Goal: Check status: Check status

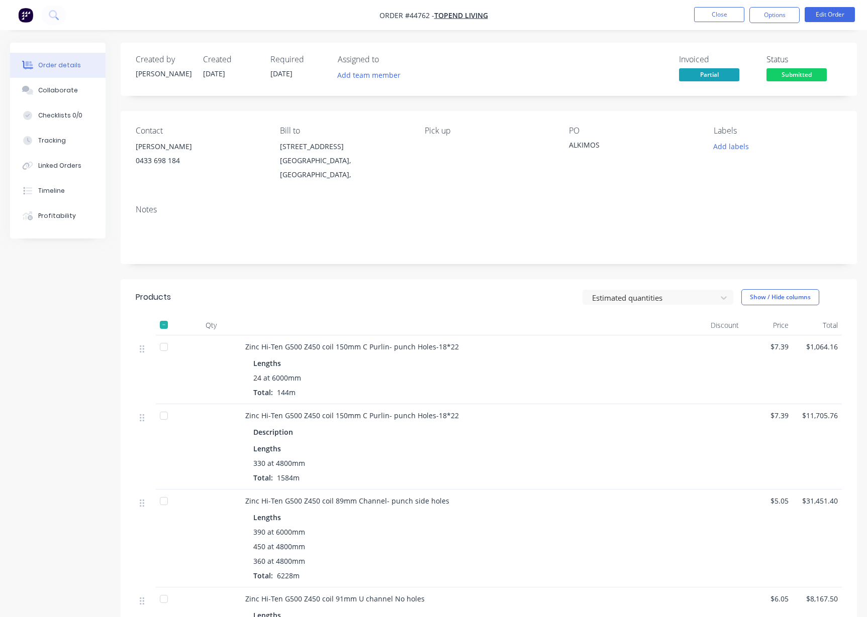
scroll to position [1273, 0]
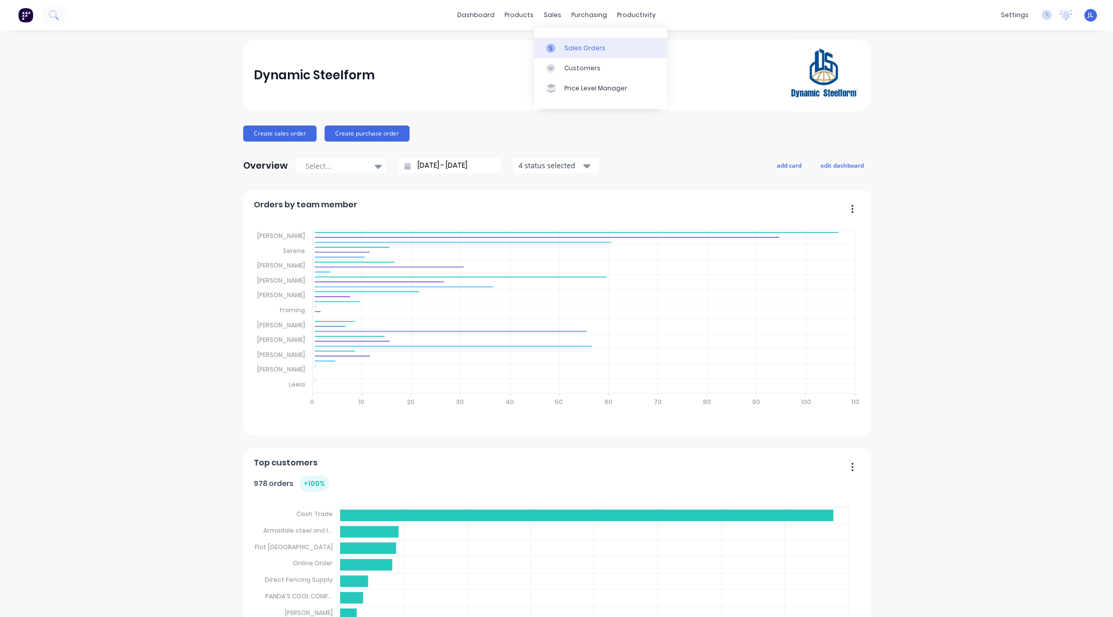
drag, startPoint x: 574, startPoint y: 48, endPoint x: 562, endPoint y: 46, distance: 12.6
click at [574, 47] on div "Sales Orders" at bounding box center [584, 48] width 41 height 9
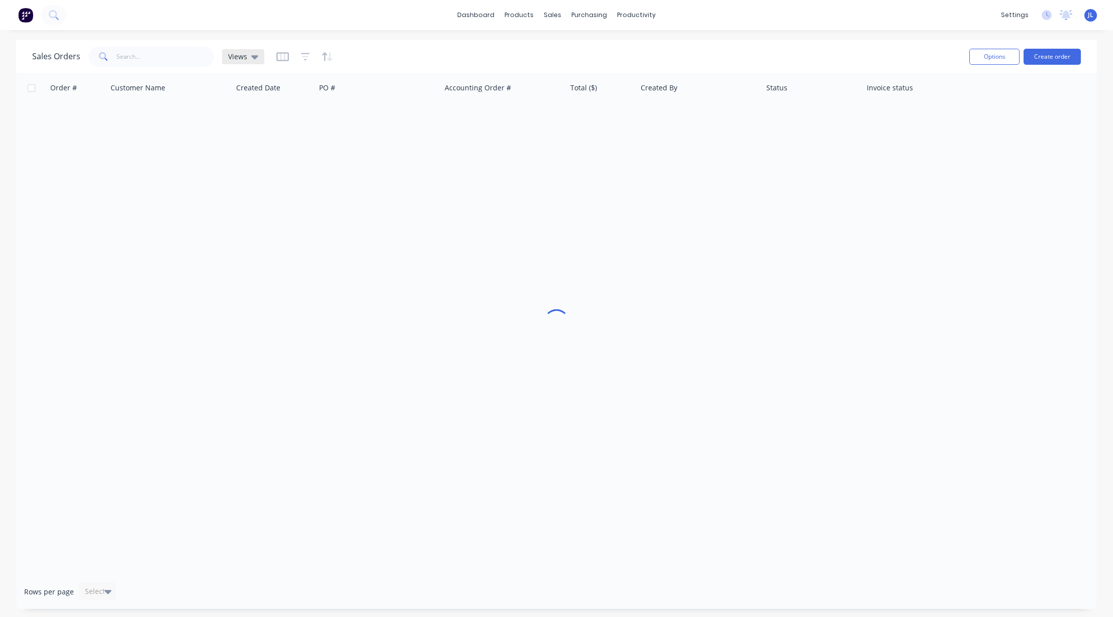
click at [248, 54] on div "Views" at bounding box center [243, 56] width 30 height 9
click at [318, 27] on div "dashboard products sales purchasing productivity dashboard products Product Cat…" at bounding box center [556, 15] width 1113 height 30
click at [303, 54] on icon "button" at bounding box center [305, 57] width 9 height 10
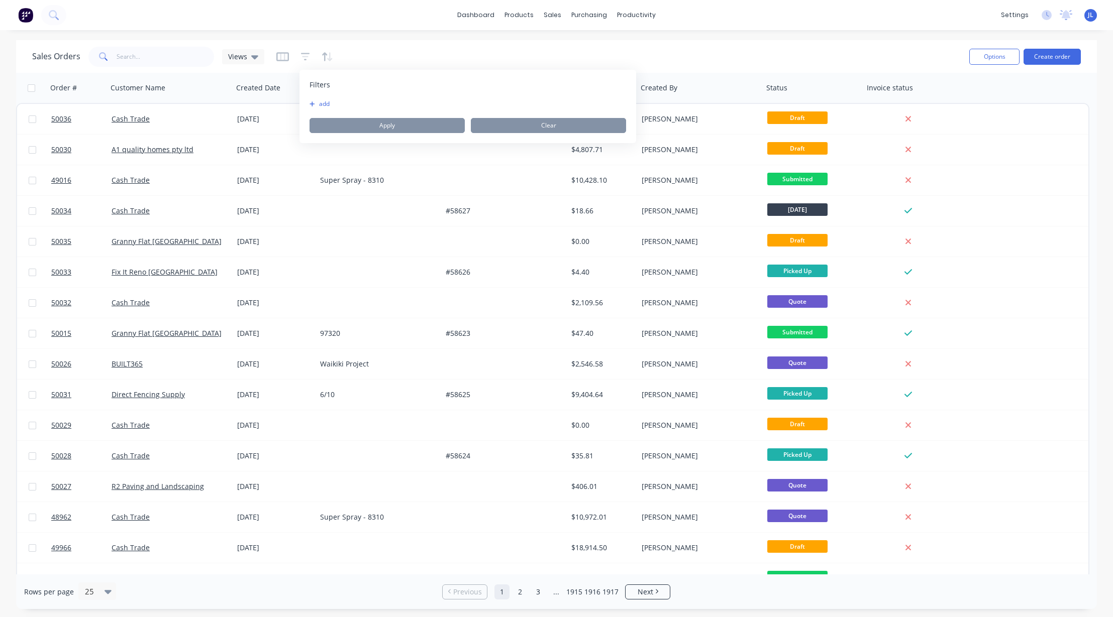
click at [314, 103] on icon "button" at bounding box center [312, 104] width 6 height 6
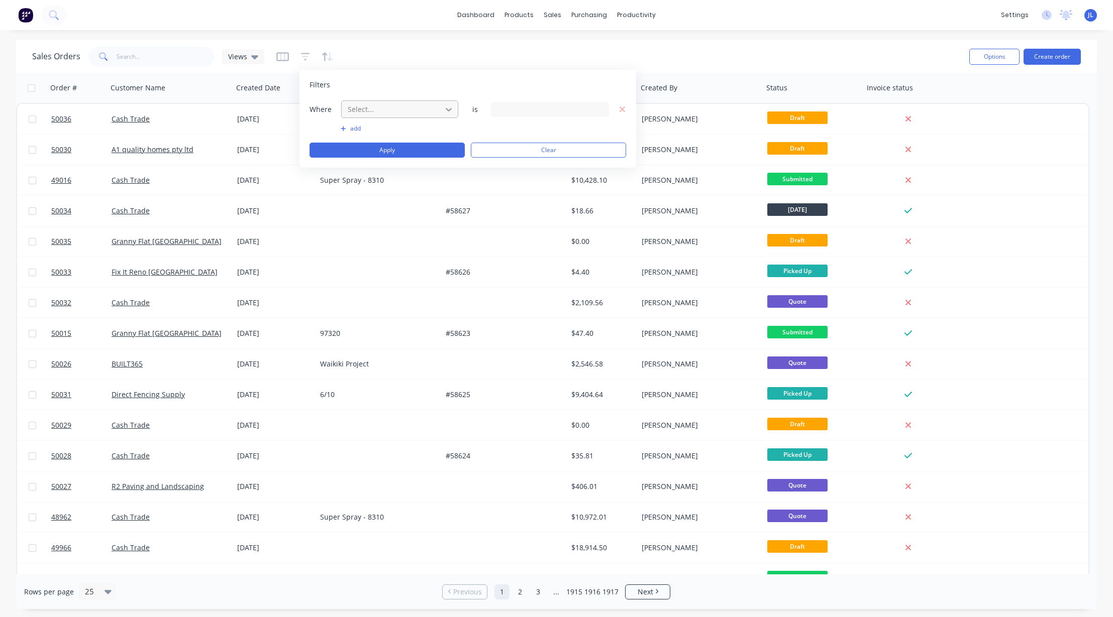
click at [444, 105] on icon at bounding box center [449, 109] width 10 height 10
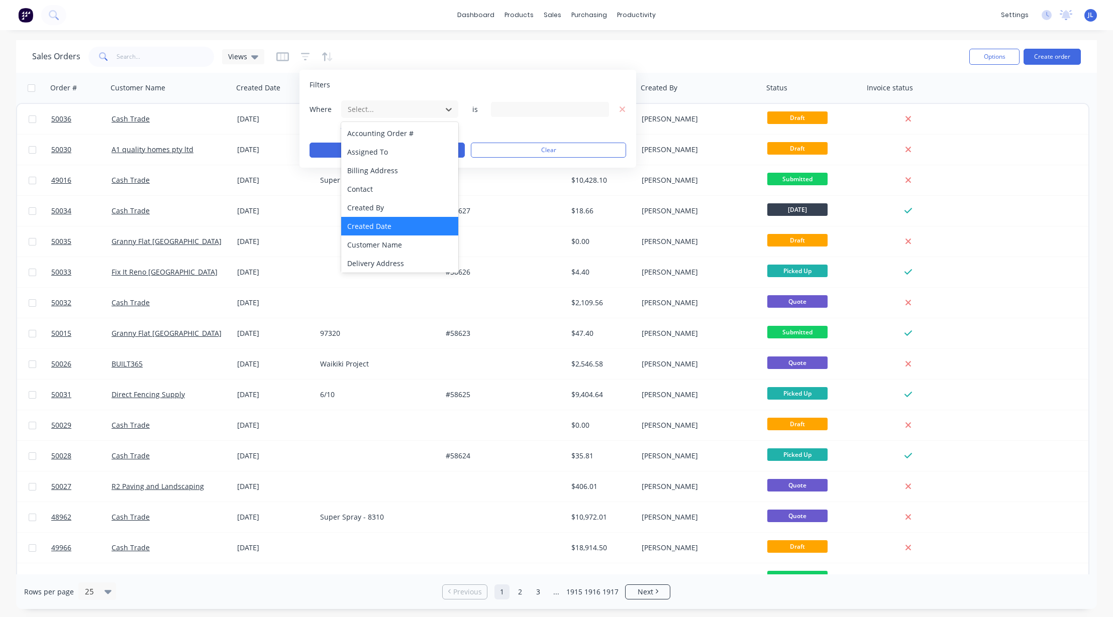
click at [376, 225] on div "Created Date" at bounding box center [399, 226] width 117 height 19
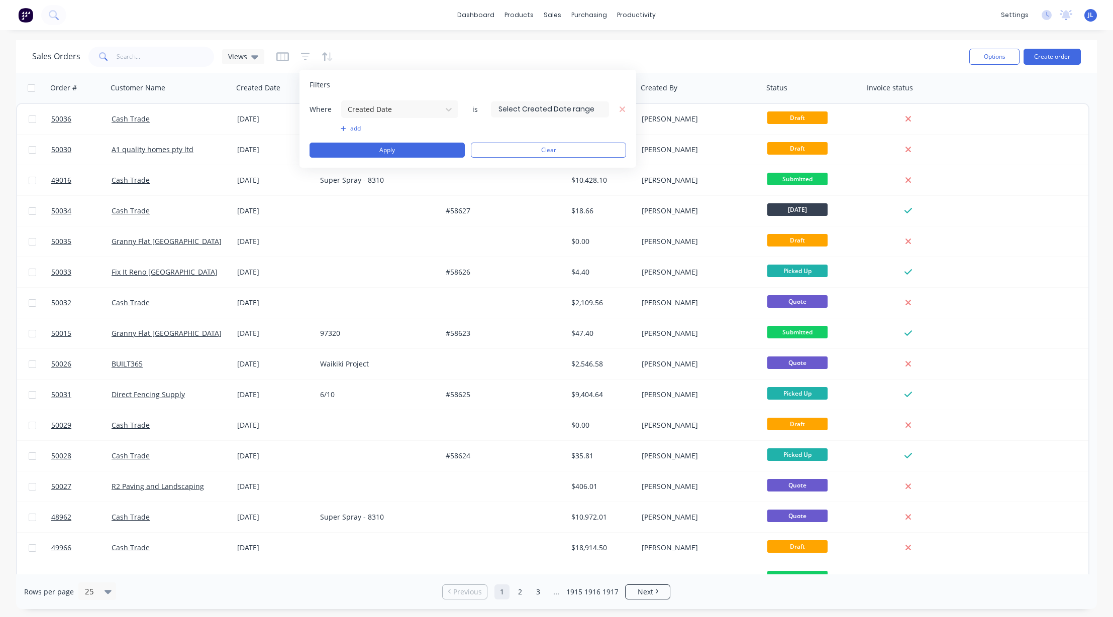
click at [529, 108] on input at bounding box center [549, 109] width 117 height 15
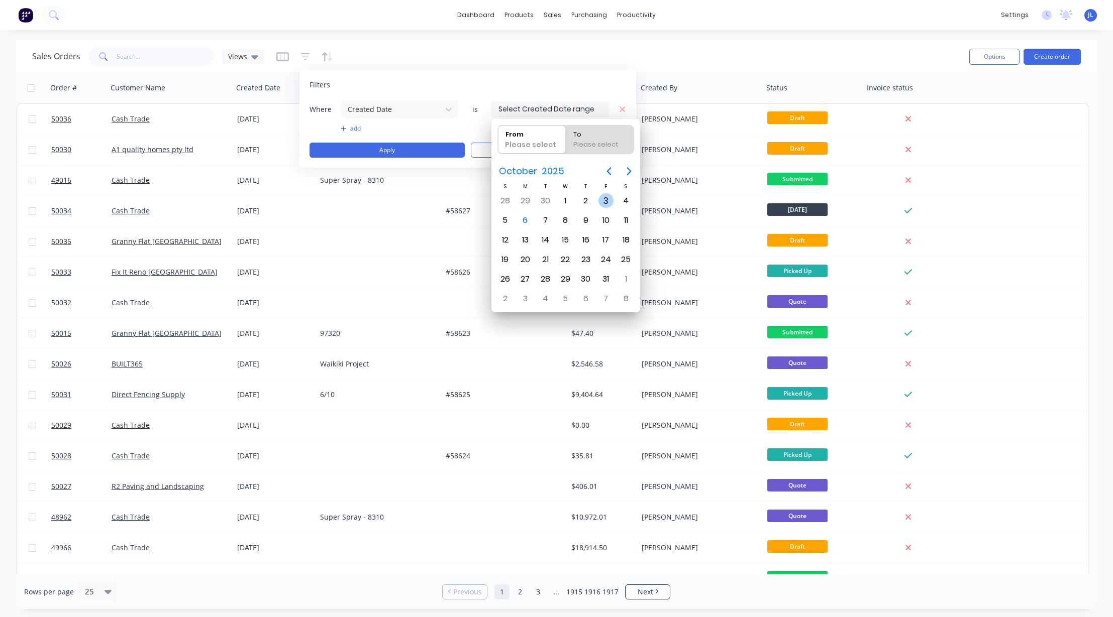
click at [606, 200] on div "3" at bounding box center [605, 200] width 15 height 15
type input "[DATE]"
radio input "false"
radio input "true"
click at [623, 199] on div "4" at bounding box center [625, 200] width 15 height 15
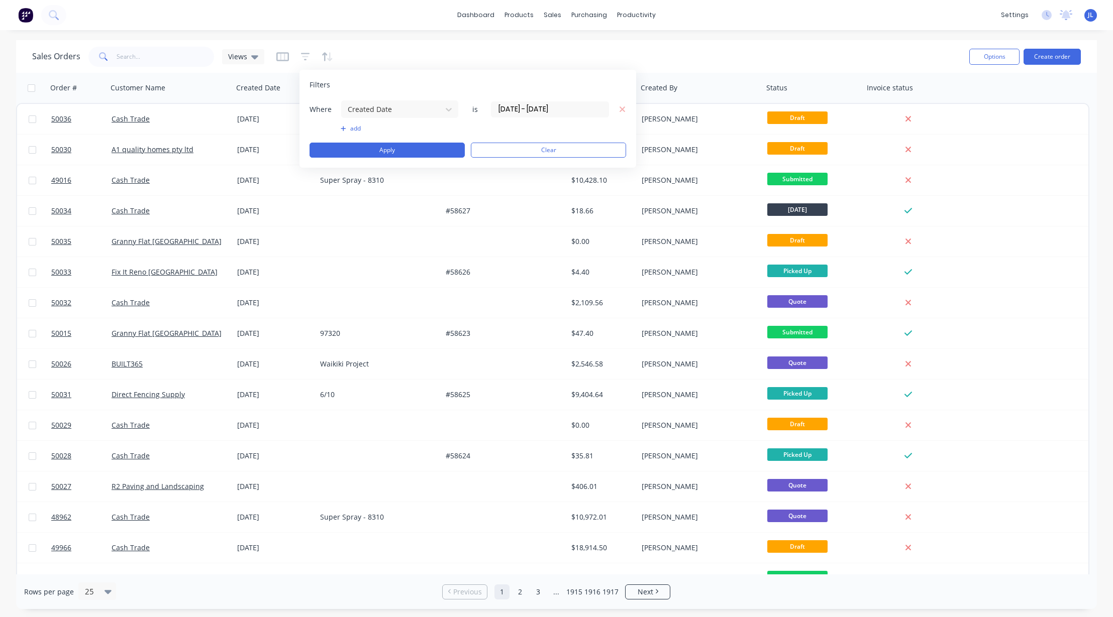
click at [570, 107] on input "[DATE] - [DATE]" at bounding box center [549, 109] width 117 height 15
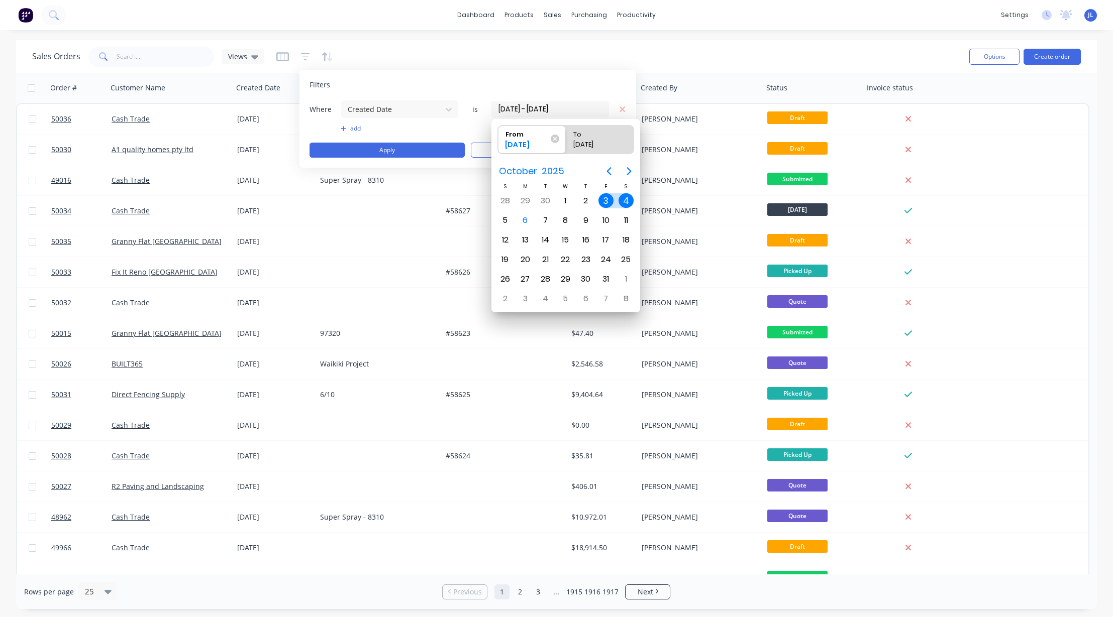
click at [624, 200] on div "4" at bounding box center [625, 200] width 15 height 15
type input "[DATE] - [DATE]"
radio input "false"
radio input "true"
click at [624, 200] on div "4" at bounding box center [625, 200] width 15 height 15
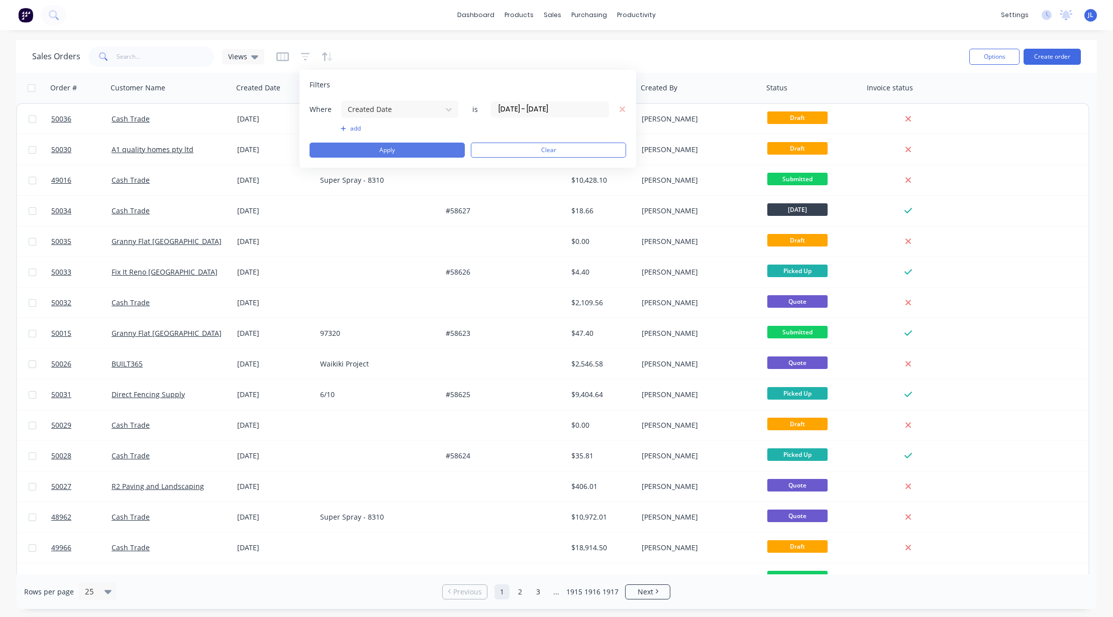
click at [398, 149] on button "Apply" at bounding box center [386, 150] width 155 height 15
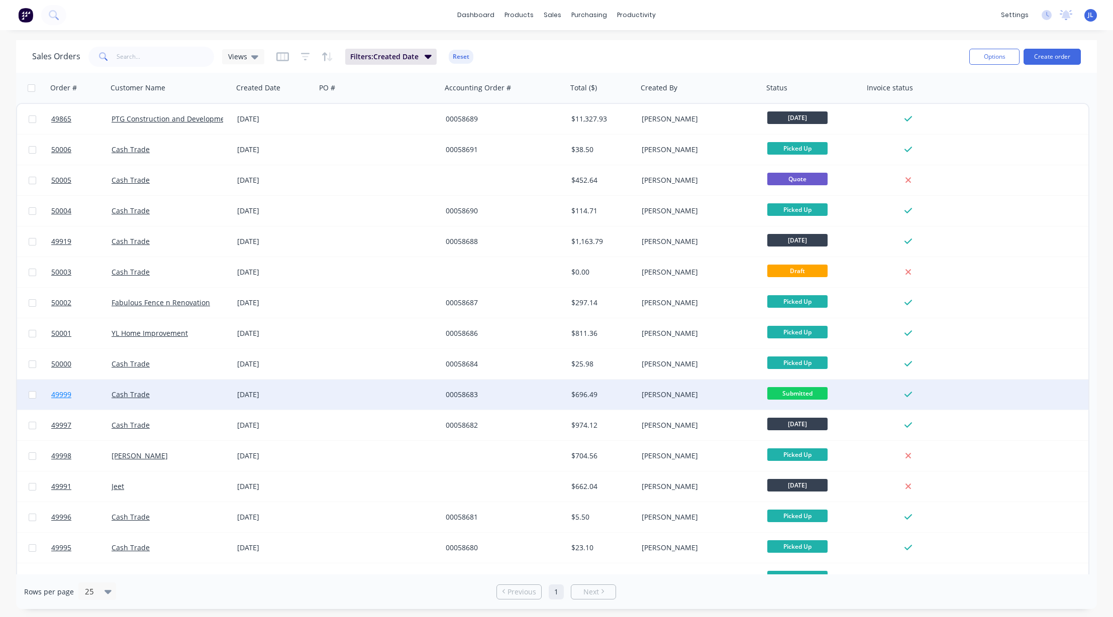
click at [73, 392] on link "49999" at bounding box center [81, 395] width 60 height 30
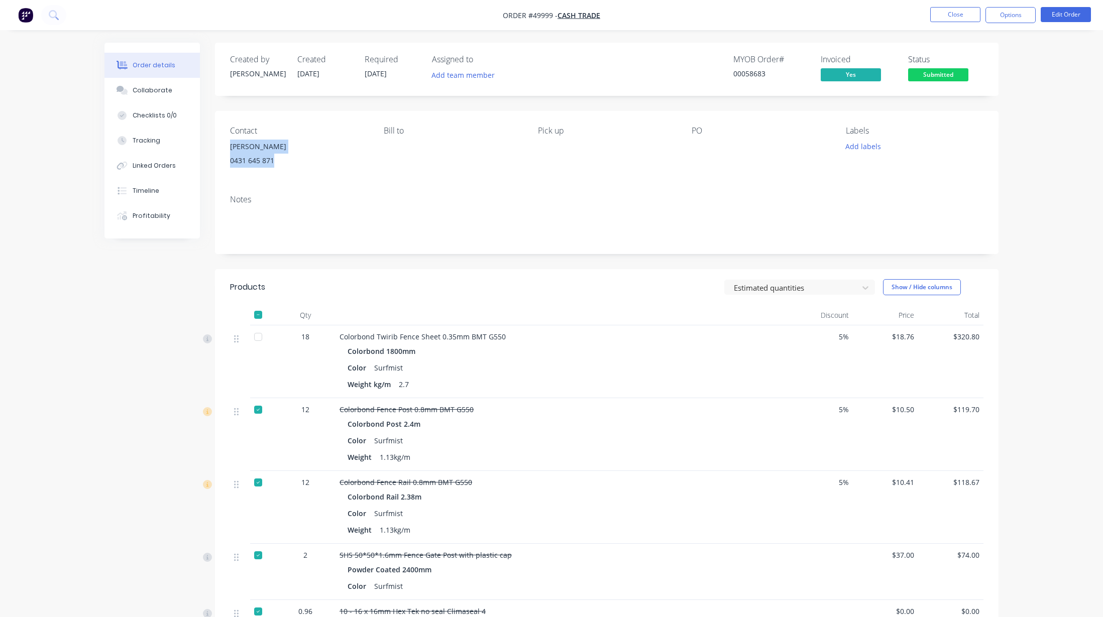
drag, startPoint x: 229, startPoint y: 147, endPoint x: 278, endPoint y: 161, distance: 51.3
click at [278, 161] on div "Contact [PERSON_NAME] [PHONE_NUMBER] Bill to Pick up PO Labels Add labels" at bounding box center [607, 149] width 784 height 76
click at [580, 254] on div "Notes" at bounding box center [607, 220] width 784 height 67
click at [785, 32] on div "Order details Collaborate Checklists 0/0 Tracking Linked Orders Timeline Profit…" at bounding box center [551, 415] width 1103 height 830
click at [957, 14] on button "Close" at bounding box center [955, 14] width 50 height 15
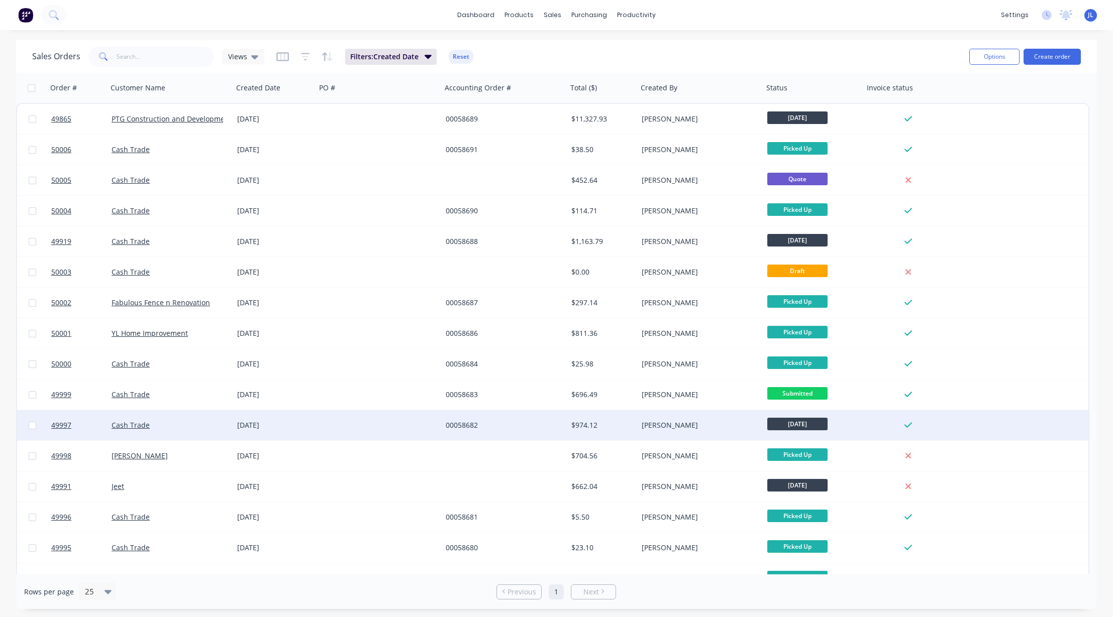
click at [395, 422] on div at bounding box center [379, 425] width 126 height 30
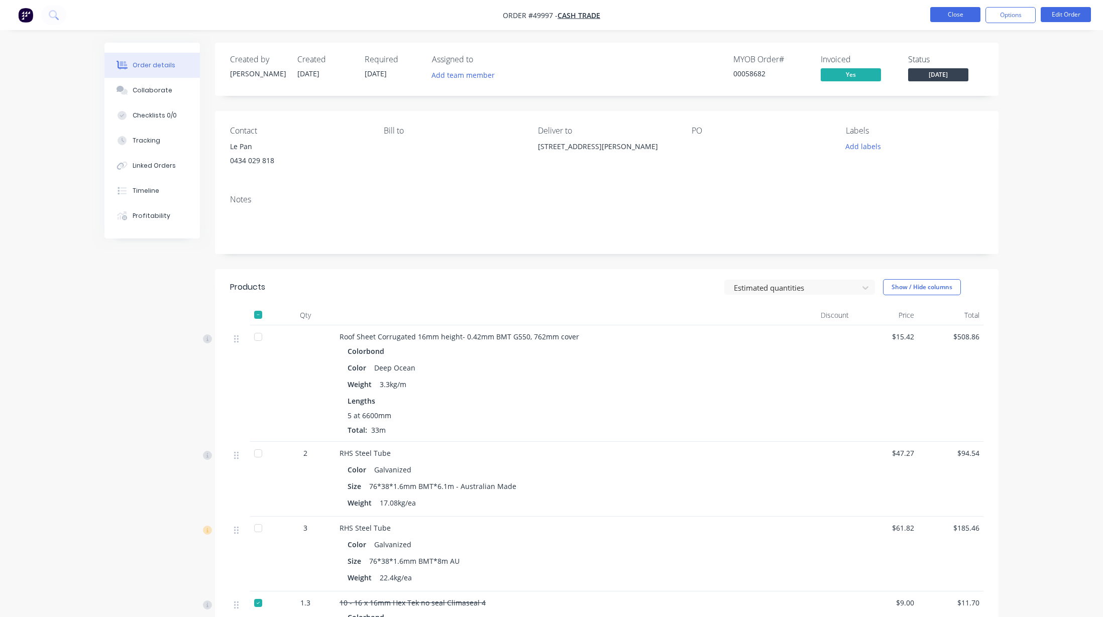
click at [948, 13] on button "Close" at bounding box center [955, 14] width 50 height 15
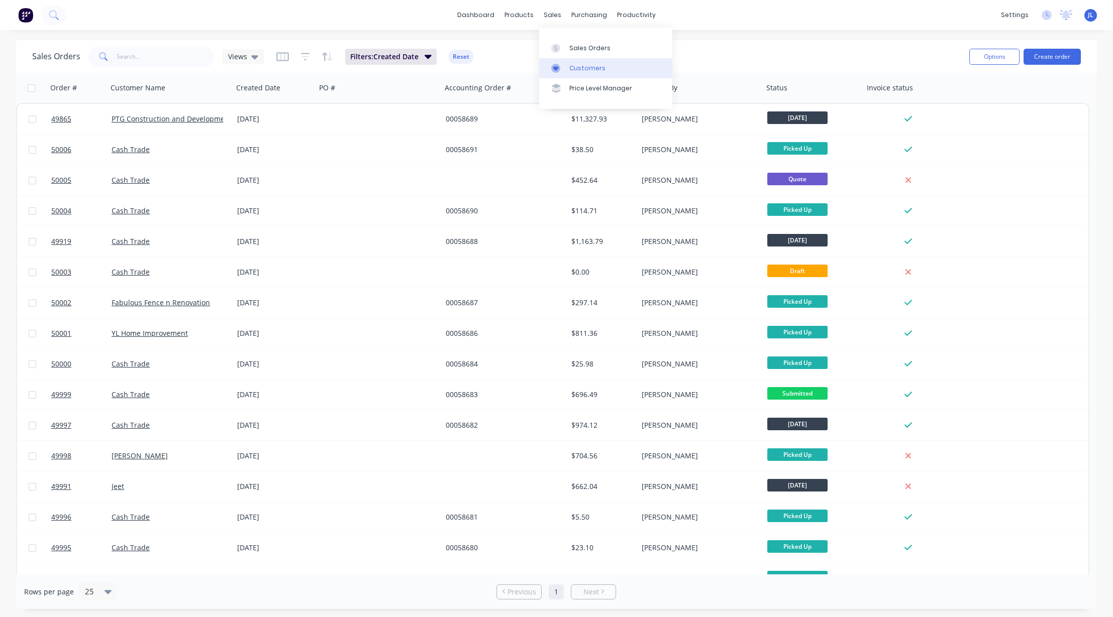
click at [568, 62] on link "Customers" at bounding box center [605, 68] width 133 height 20
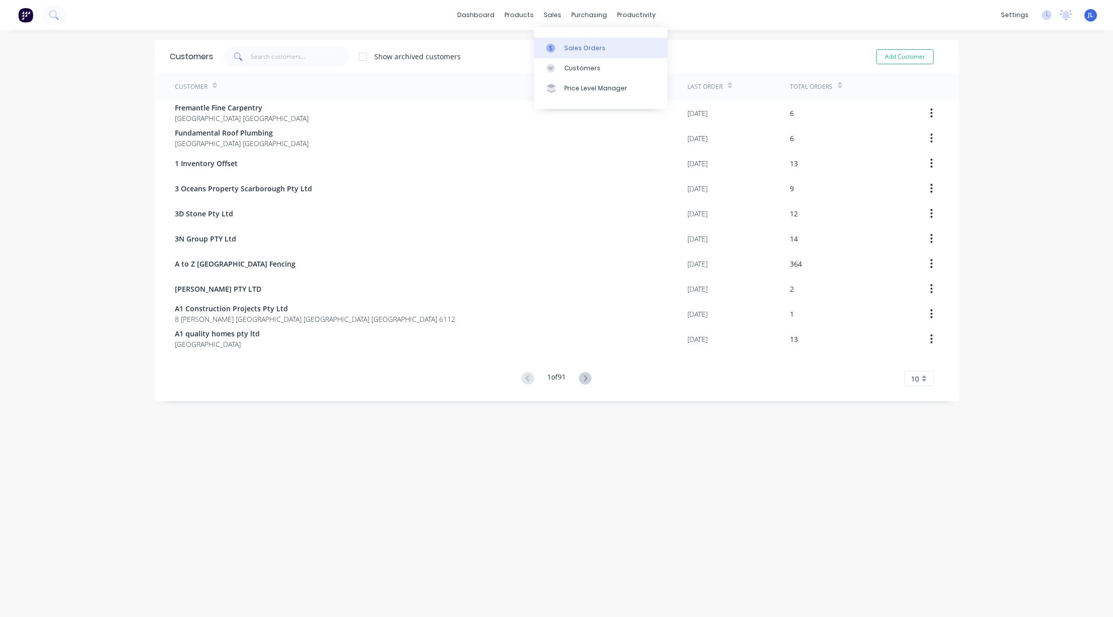
click at [573, 45] on div "Sales Orders" at bounding box center [584, 48] width 41 height 9
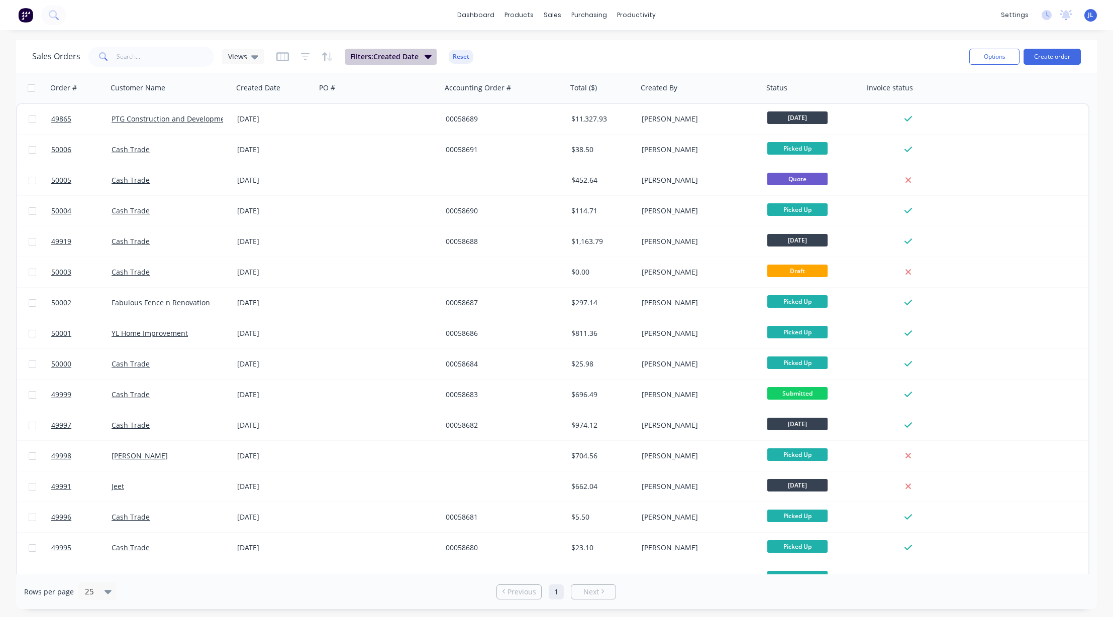
click at [426, 60] on icon "button" at bounding box center [427, 56] width 7 height 11
